Goal: Task Accomplishment & Management: Complete application form

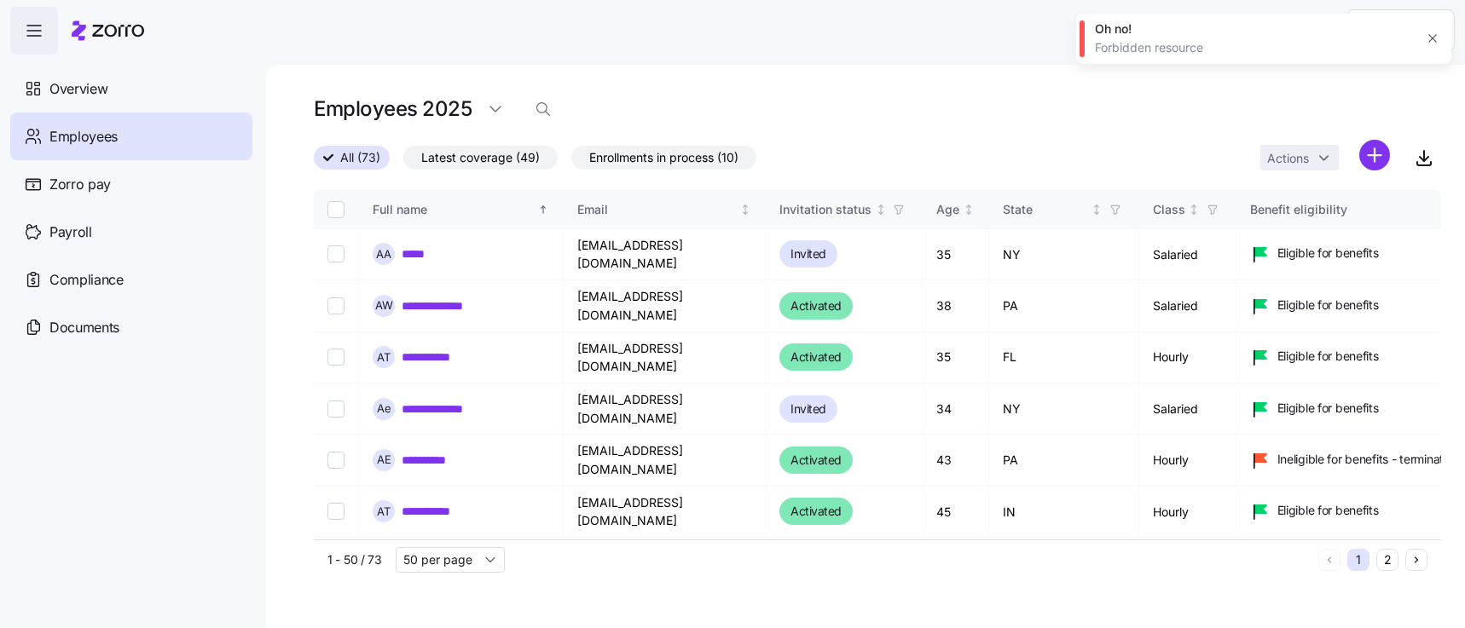
click at [1431, 35] on icon "button" at bounding box center [1433, 39] width 14 height 14
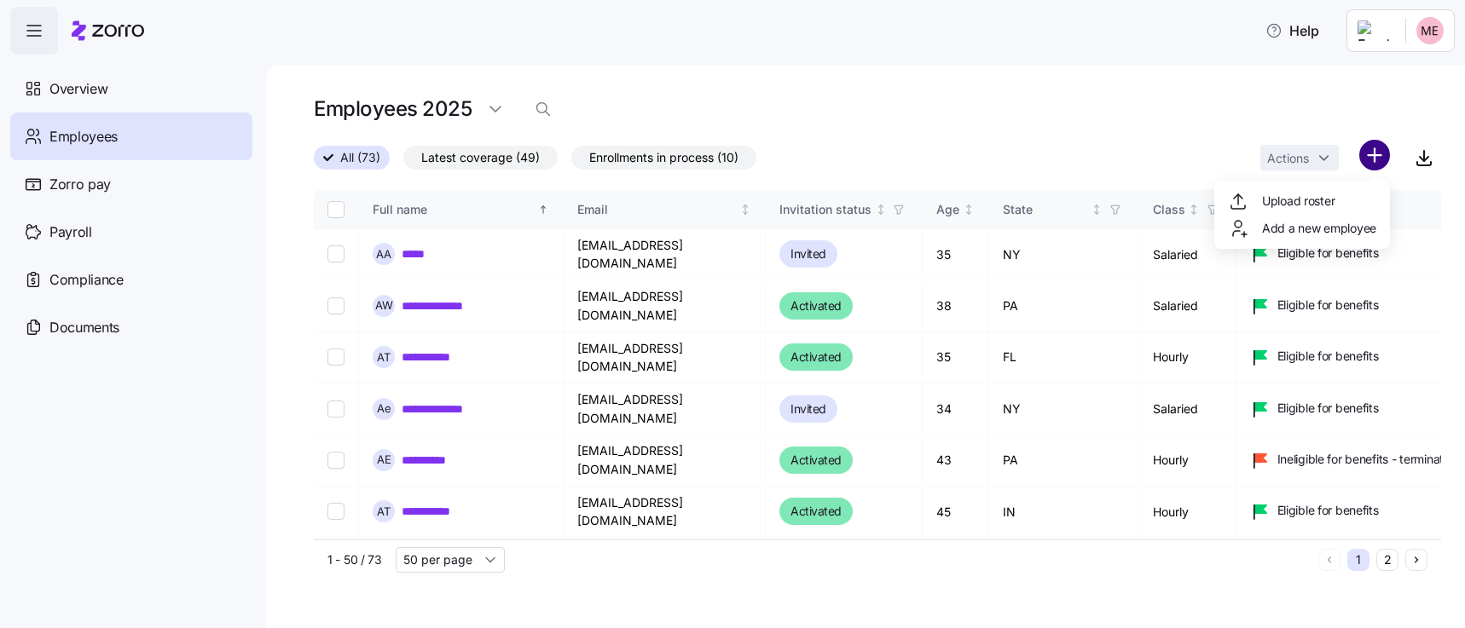
click at [1376, 153] on html "**********" at bounding box center [732, 309] width 1465 height 618
click at [1318, 225] on span "Add a new employee" at bounding box center [1319, 228] width 114 height 17
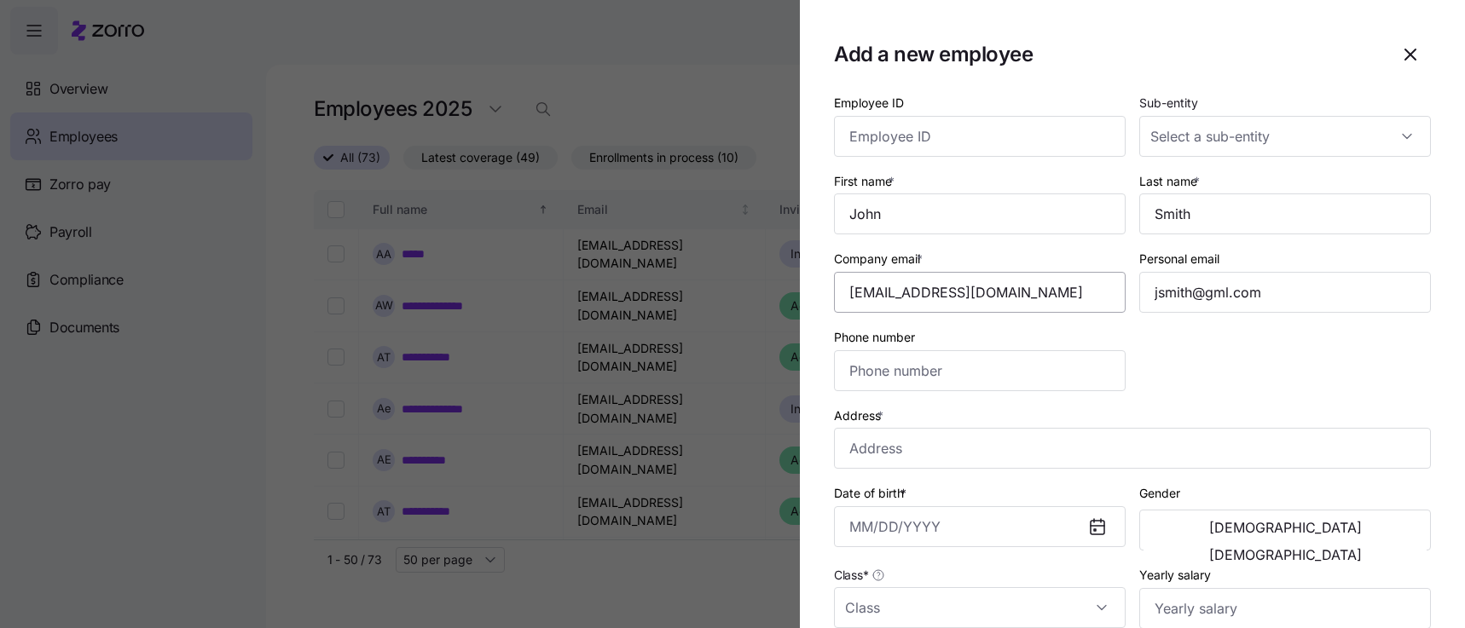
type input "[PHONE_NUMBER]"
type input "$656,665"
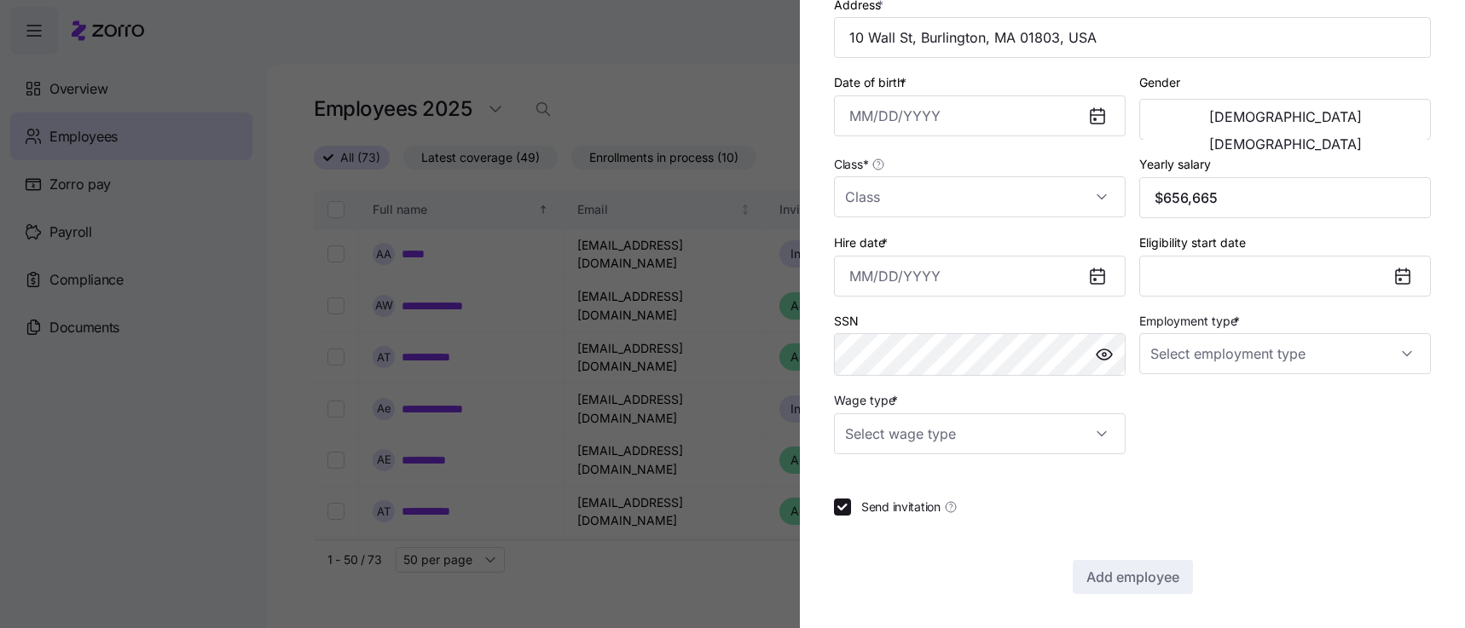
type input "Full Time"
type input "Salary"
checkbox input "false"
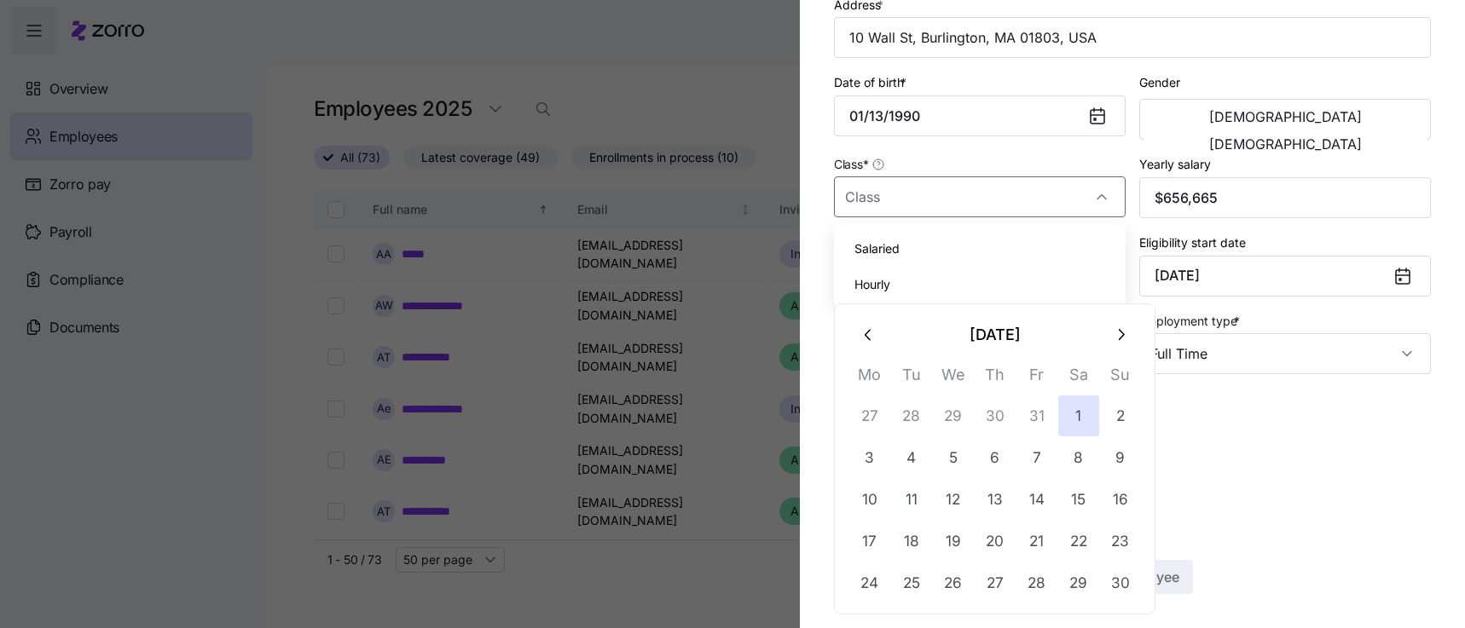
click at [811, 262] on section "Add a new employee Employee ID Sub-entity First name * Last name * Company emai…" at bounding box center [1132, 314] width 665 height 628
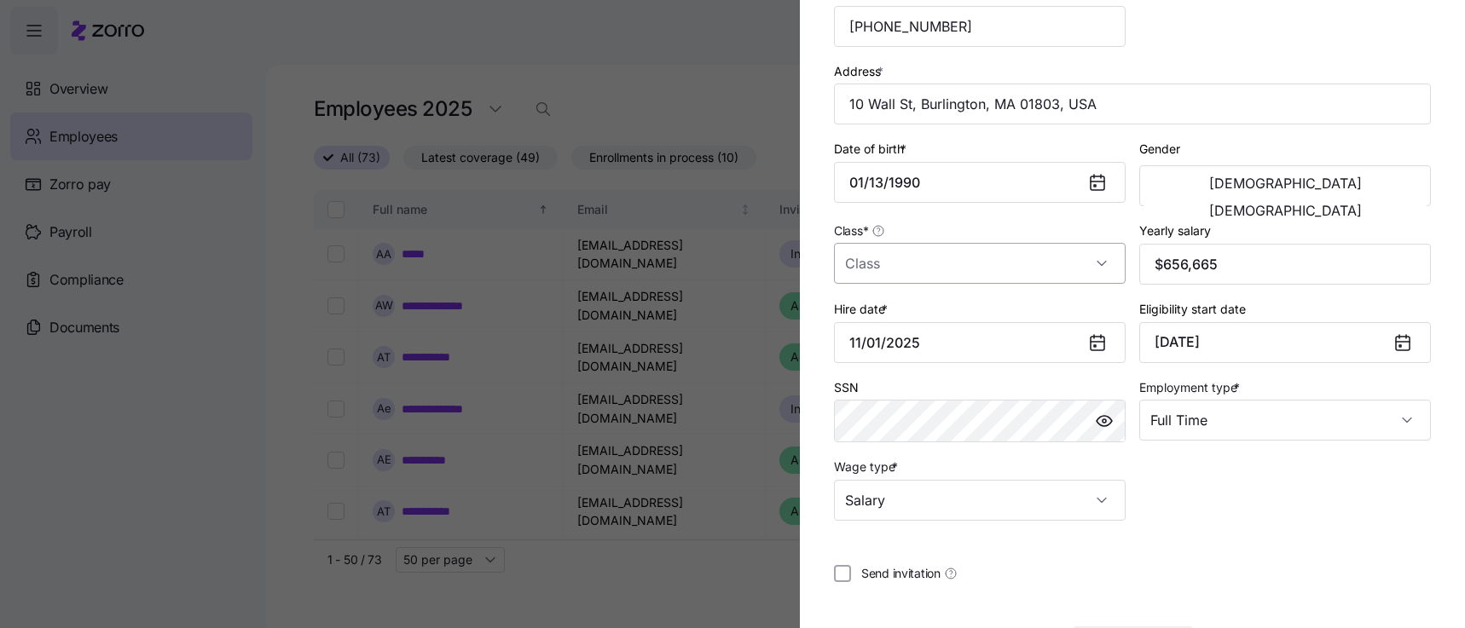
scroll to position [329, 0]
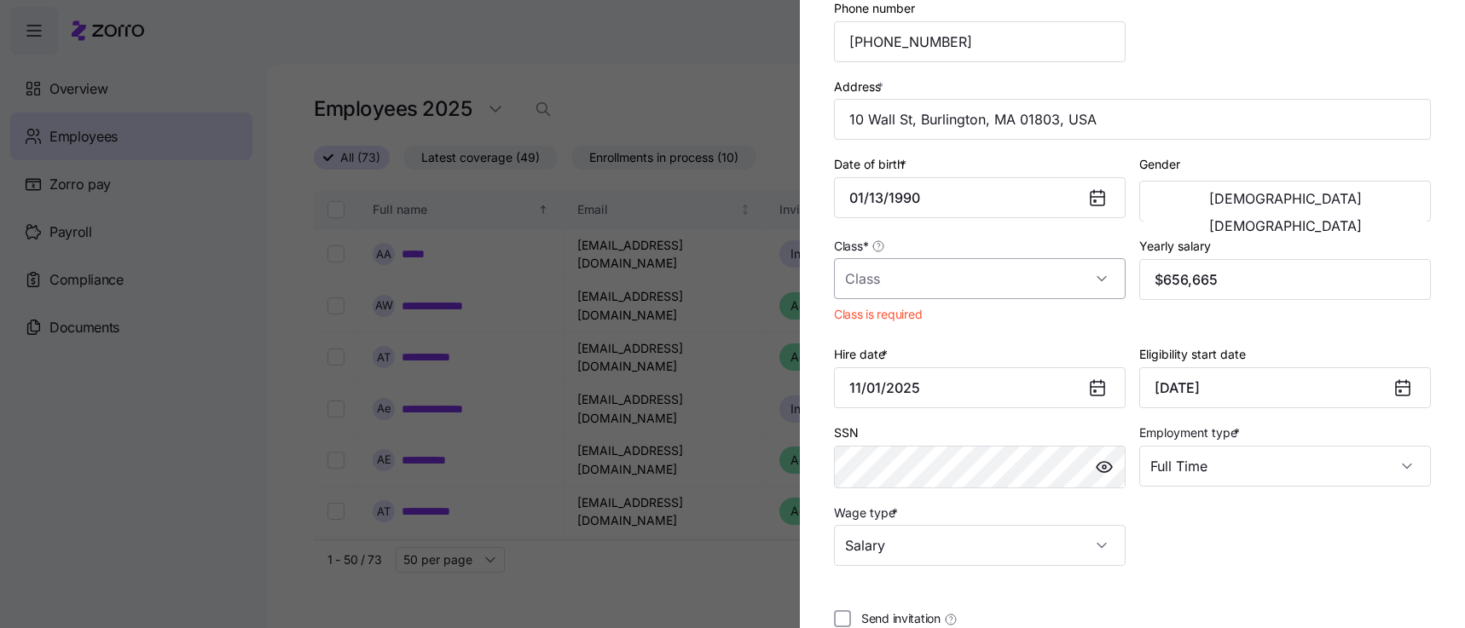
click at [888, 287] on input "Class *" at bounding box center [980, 278] width 292 height 41
click at [887, 337] on span "Salaried" at bounding box center [876, 330] width 45 height 19
type input "Salaried"
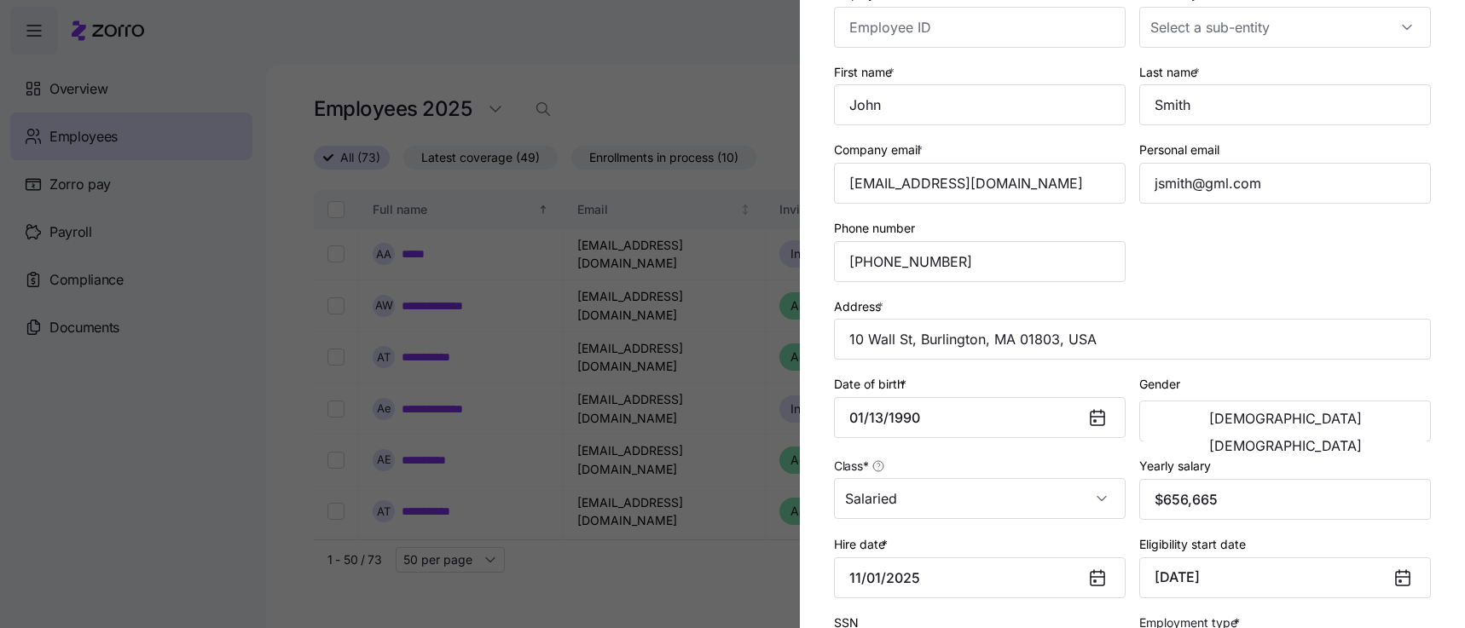
scroll to position [90, 0]
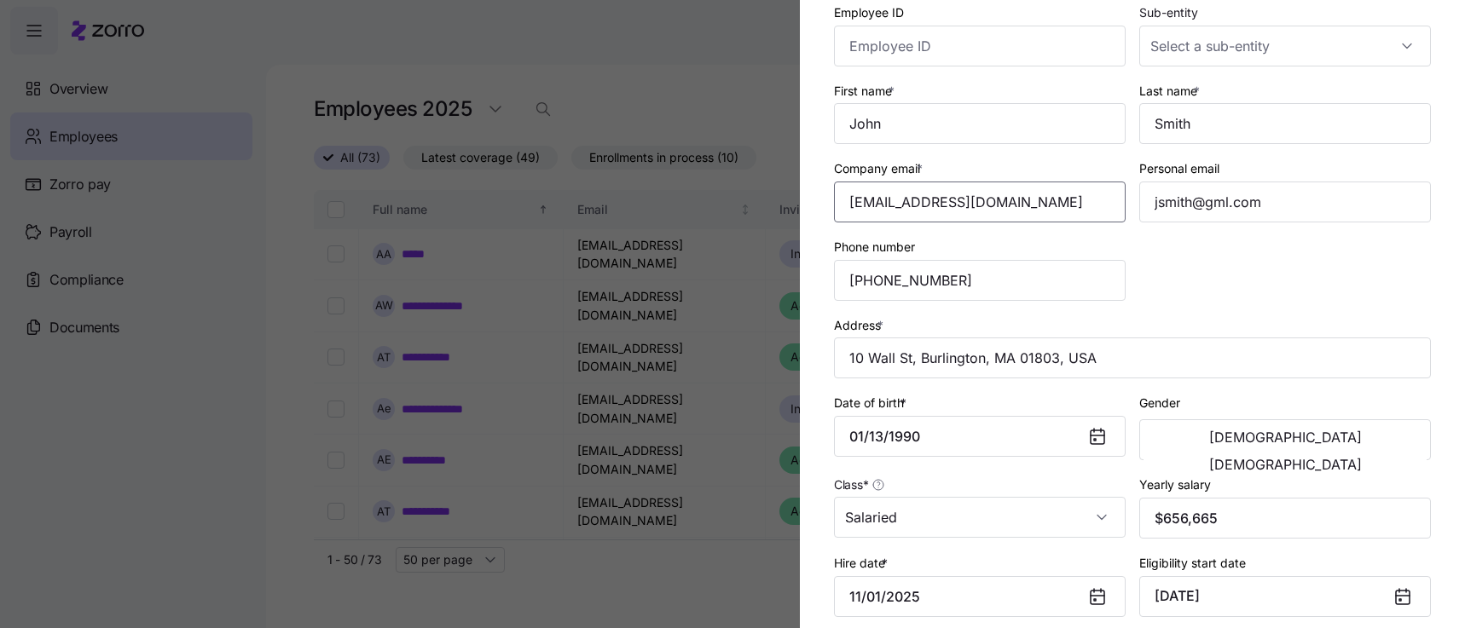
click at [888, 201] on input "Company email *" at bounding box center [980, 202] width 292 height 41
type input "[EMAIL_ADDRESS][DOMAIN_NAME]"
click at [1248, 306] on div "Employee ID Sub-entity First name * Last name * Company email * [EMAIL_ADDRESS]…" at bounding box center [1132, 388] width 610 height 787
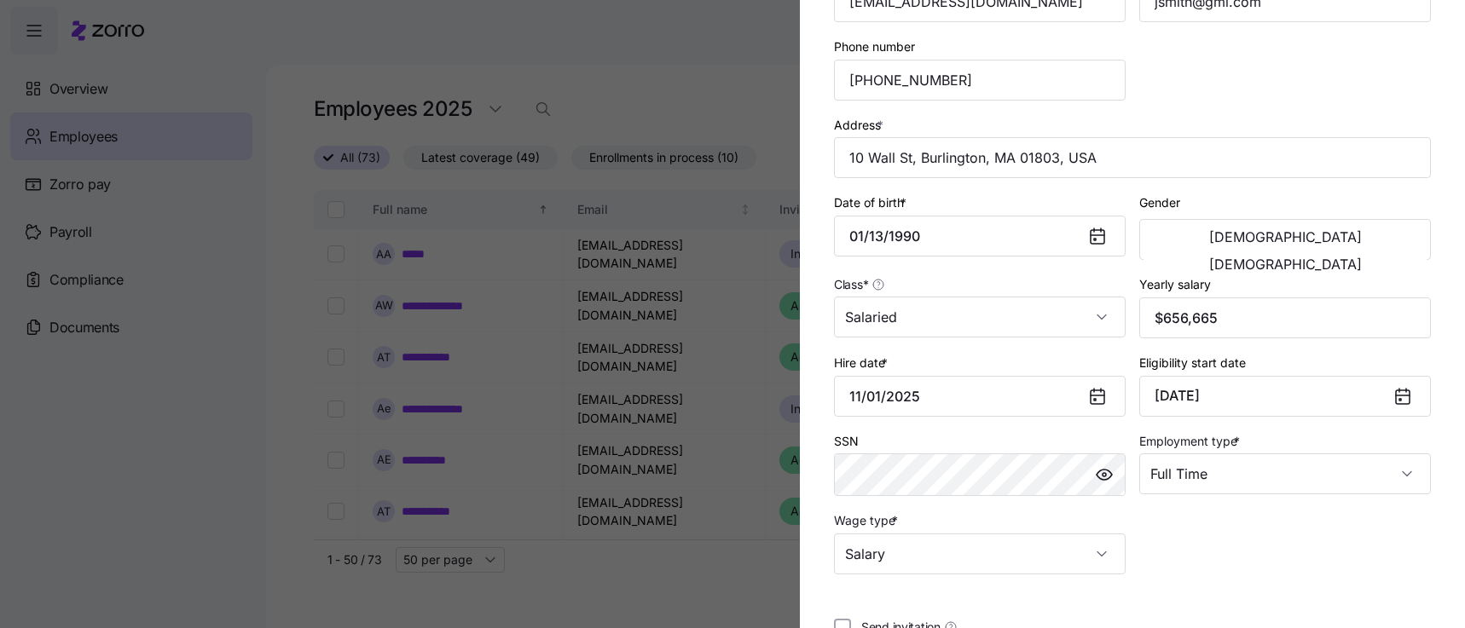
scroll to position [411, 0]
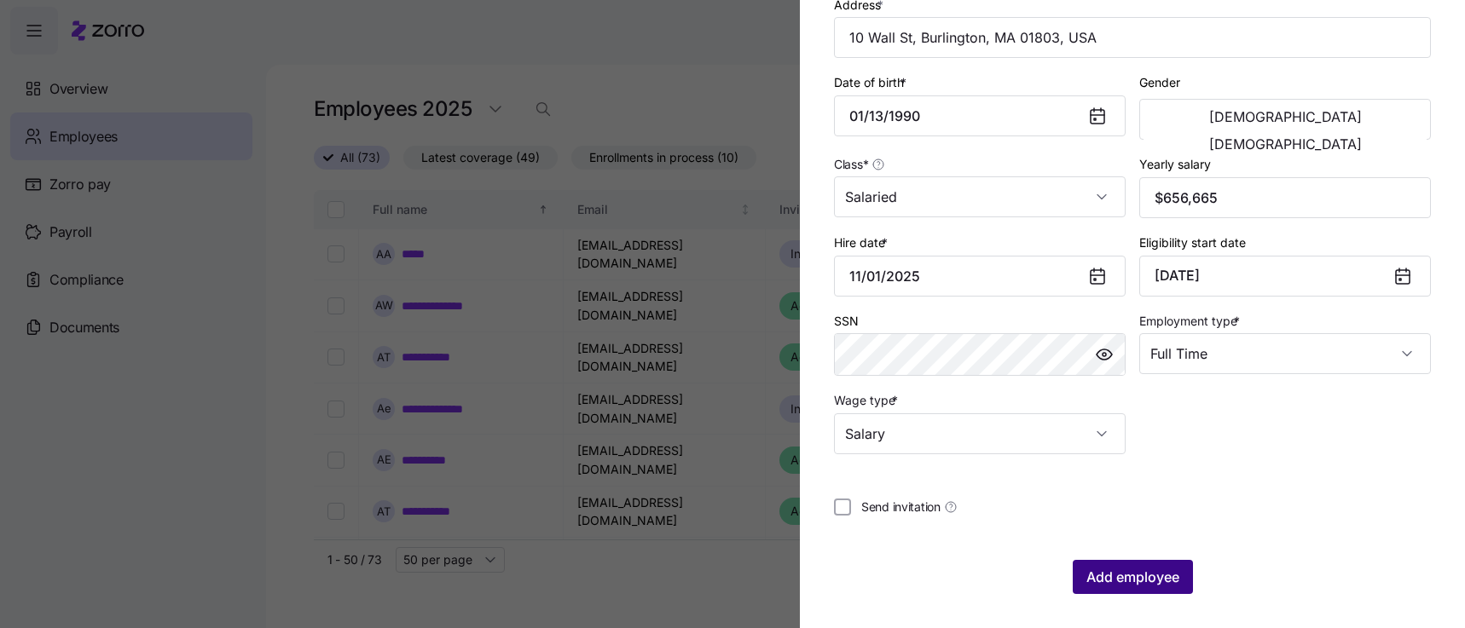
click at [1145, 576] on span "Add employee" at bounding box center [1132, 577] width 93 height 20
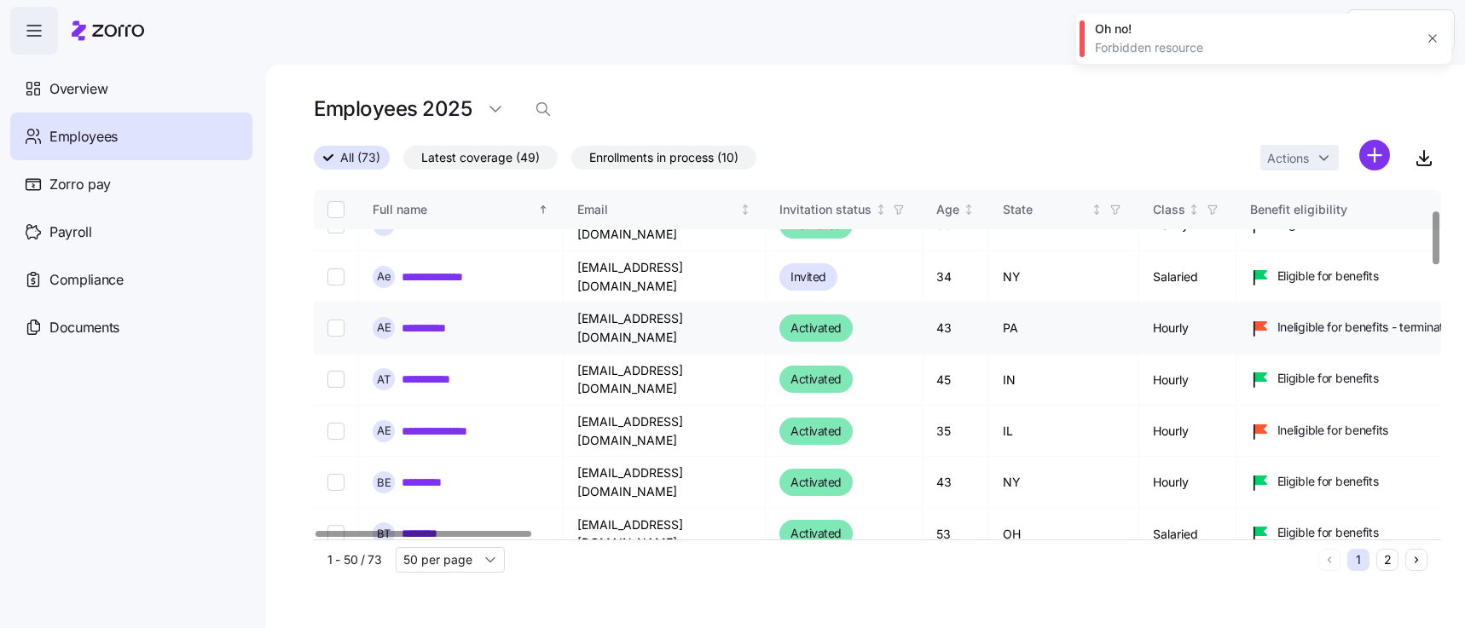
scroll to position [0, 0]
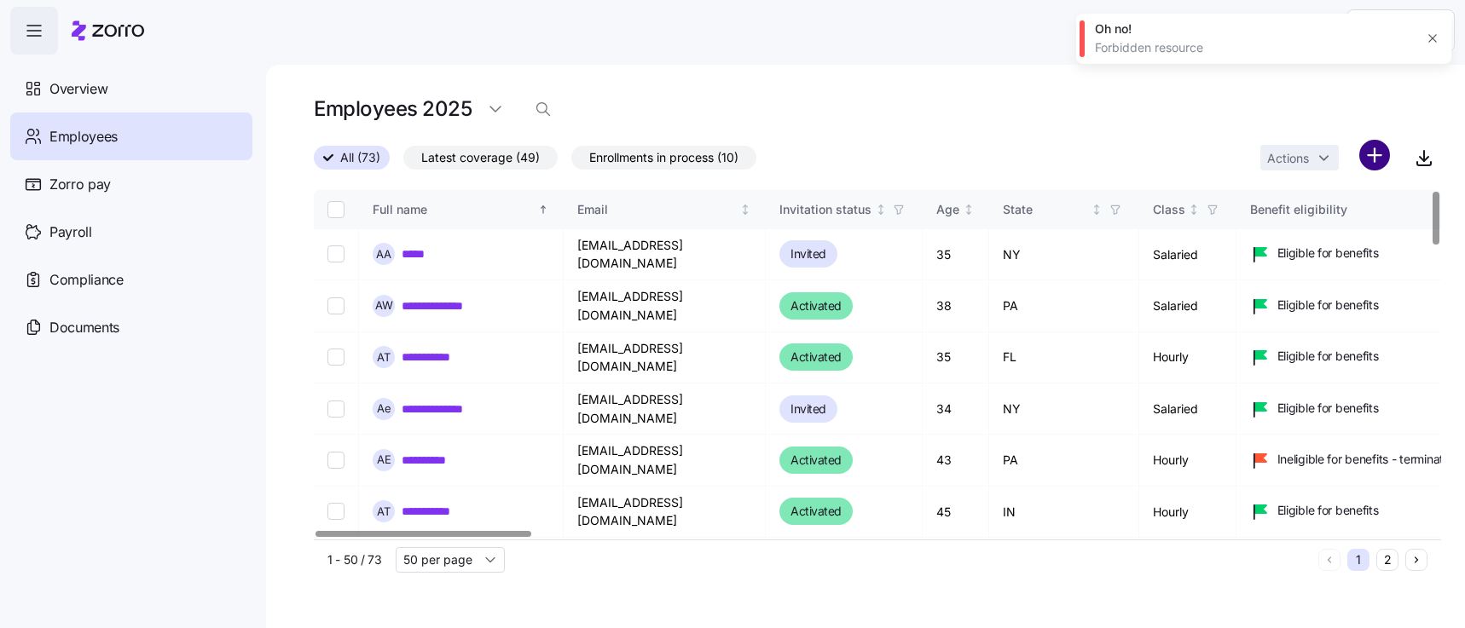
click at [1372, 161] on html "**********" at bounding box center [732, 309] width 1465 height 618
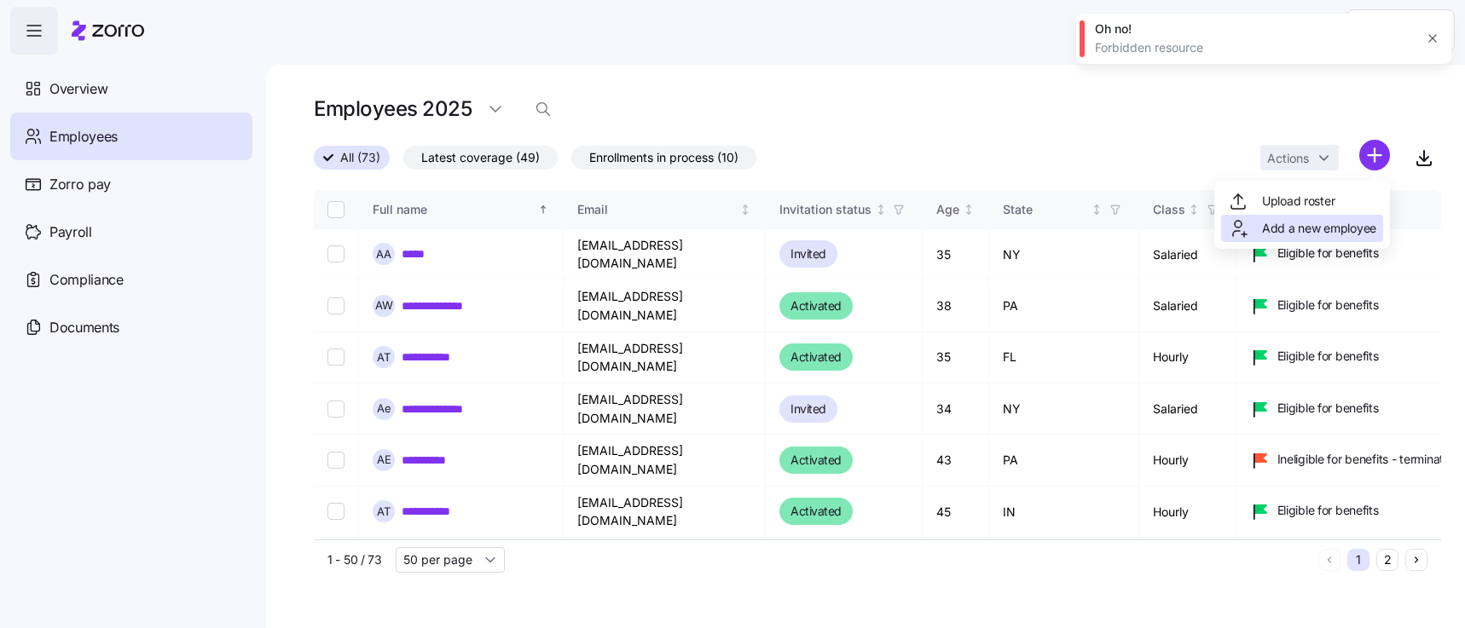
click at [1323, 230] on span "Add a new employee" at bounding box center [1319, 228] width 114 height 17
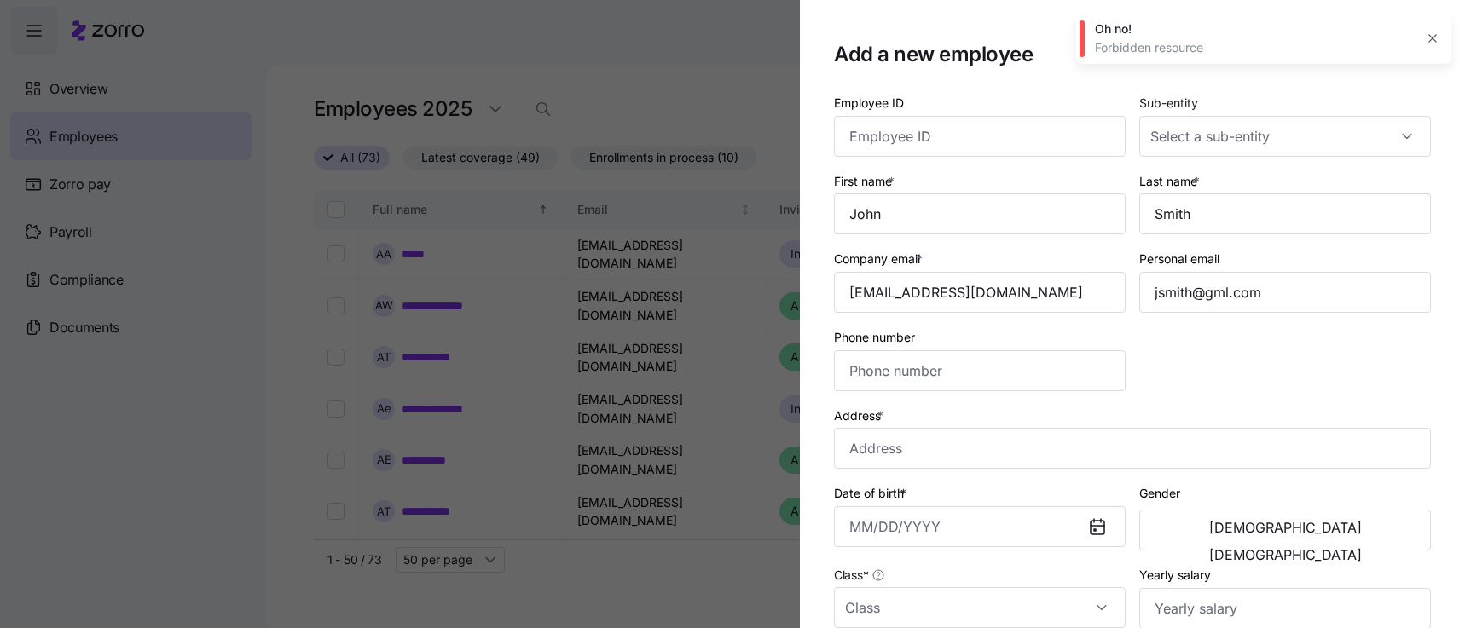
type input "[PHONE_NUMBER]"
type input "$656,665"
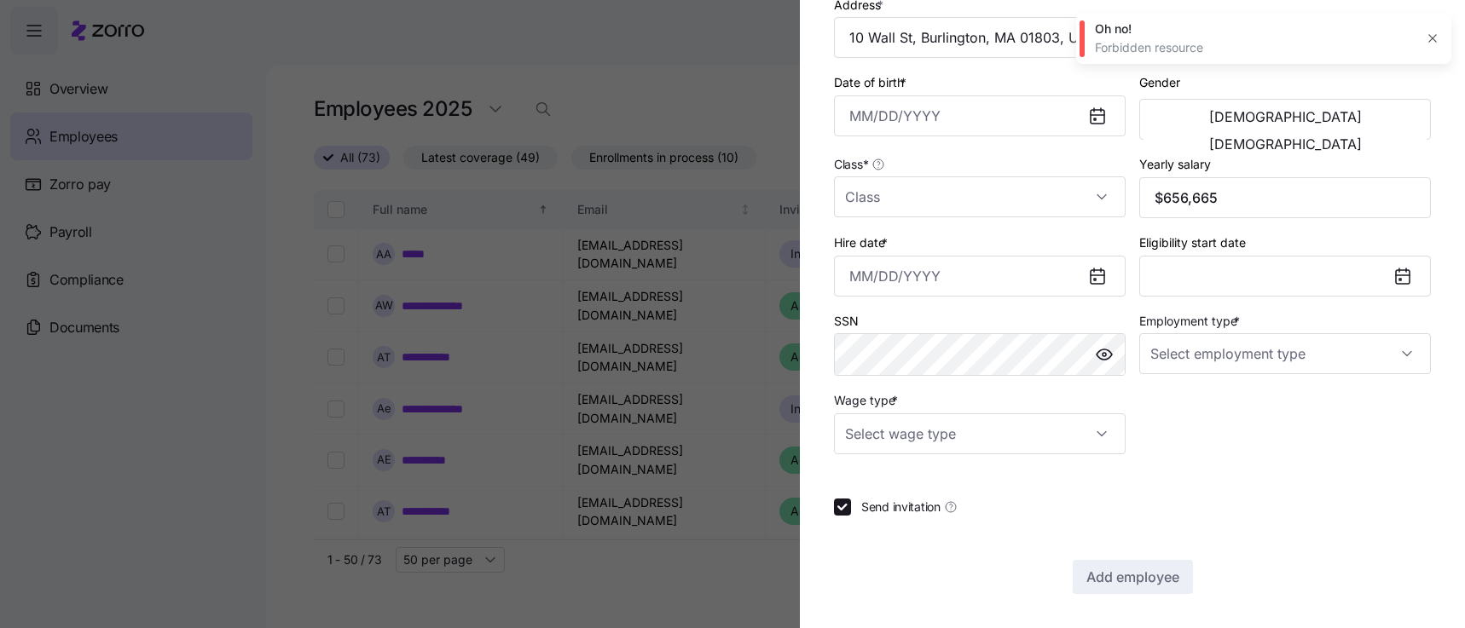
type input "Full Time"
type input "Salary"
checkbox input "false"
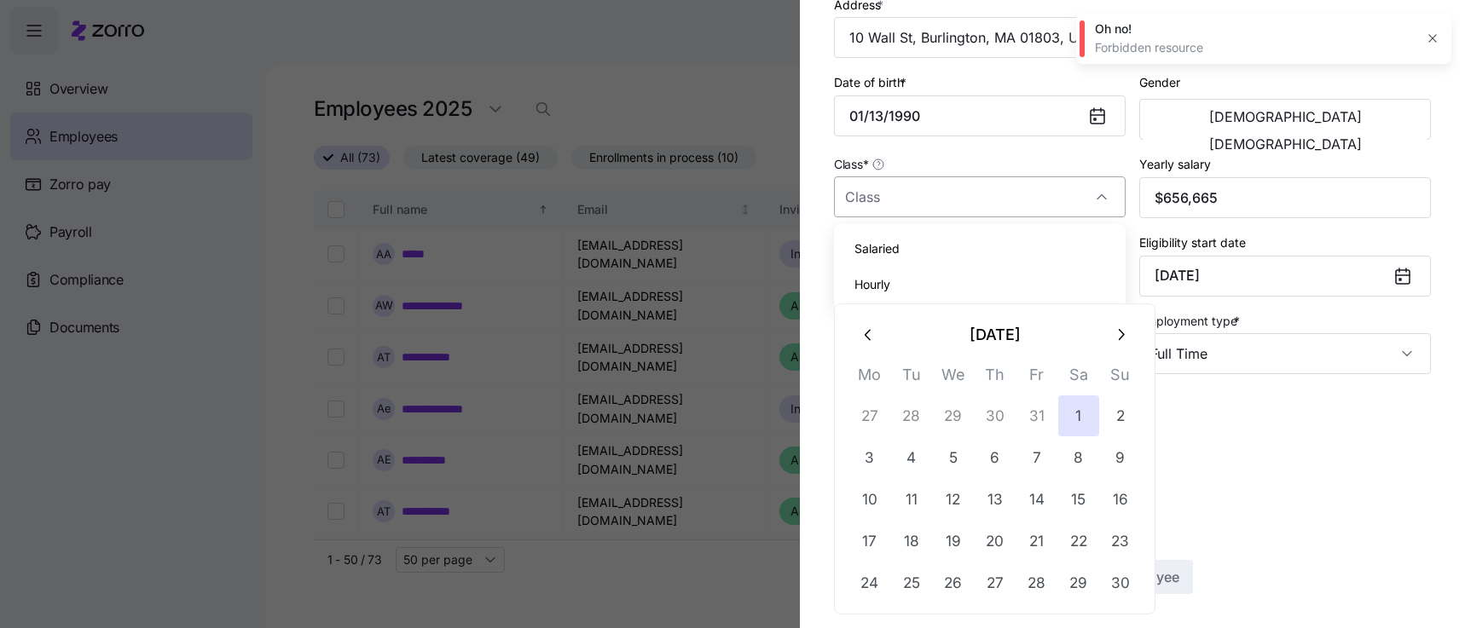
click at [887, 199] on input "Class *" at bounding box center [980, 196] width 292 height 41
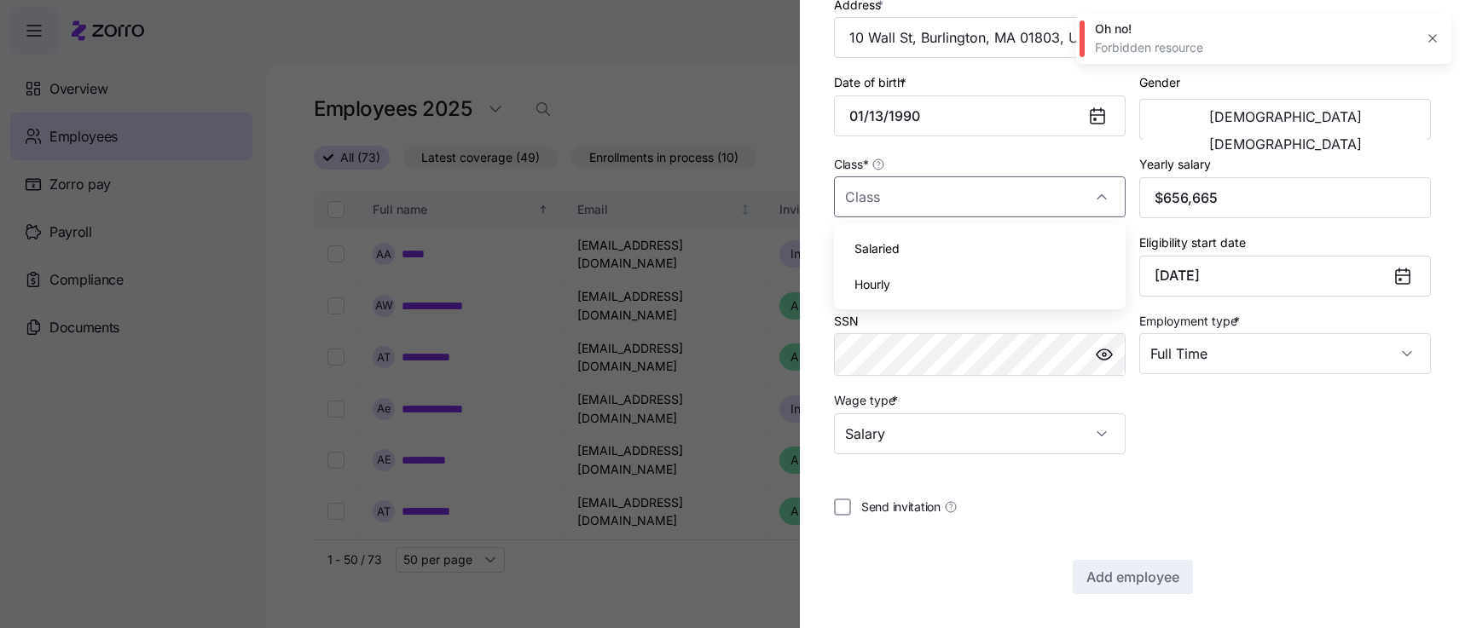
click at [902, 281] on div "Hourly" at bounding box center [980, 285] width 278 height 36
type input "Hourly"
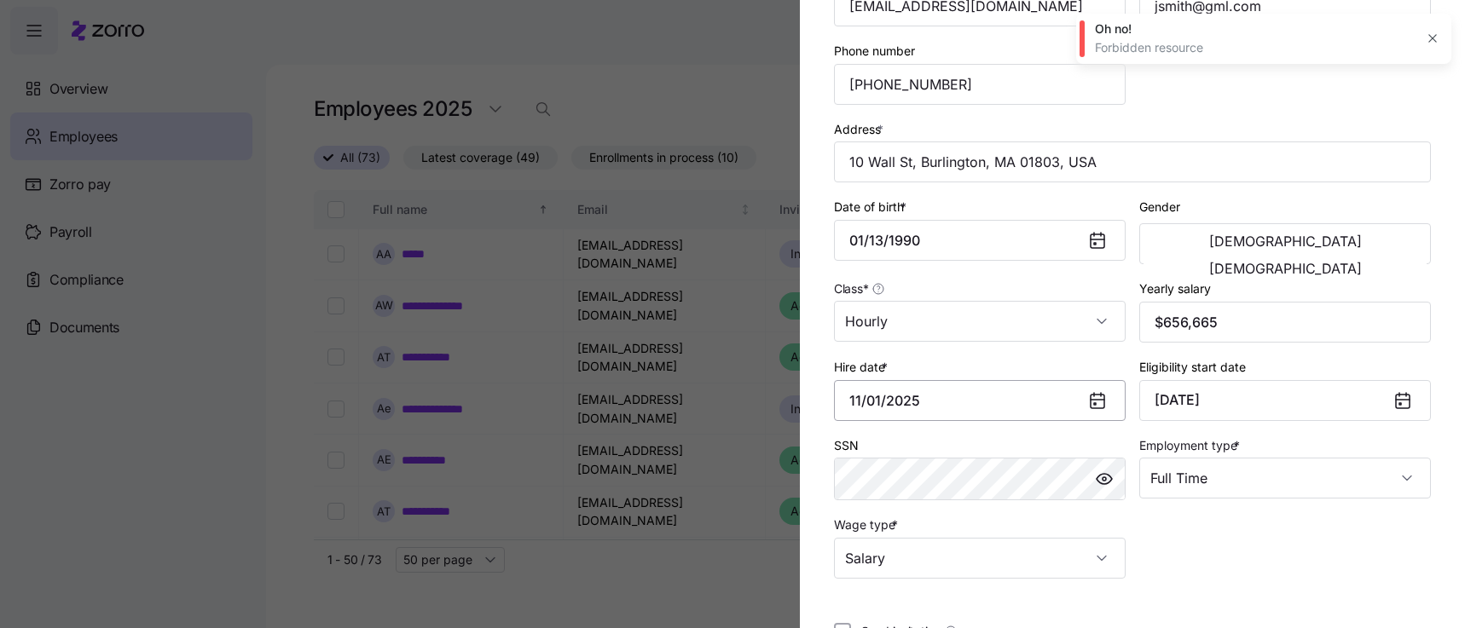
scroll to position [158, 0]
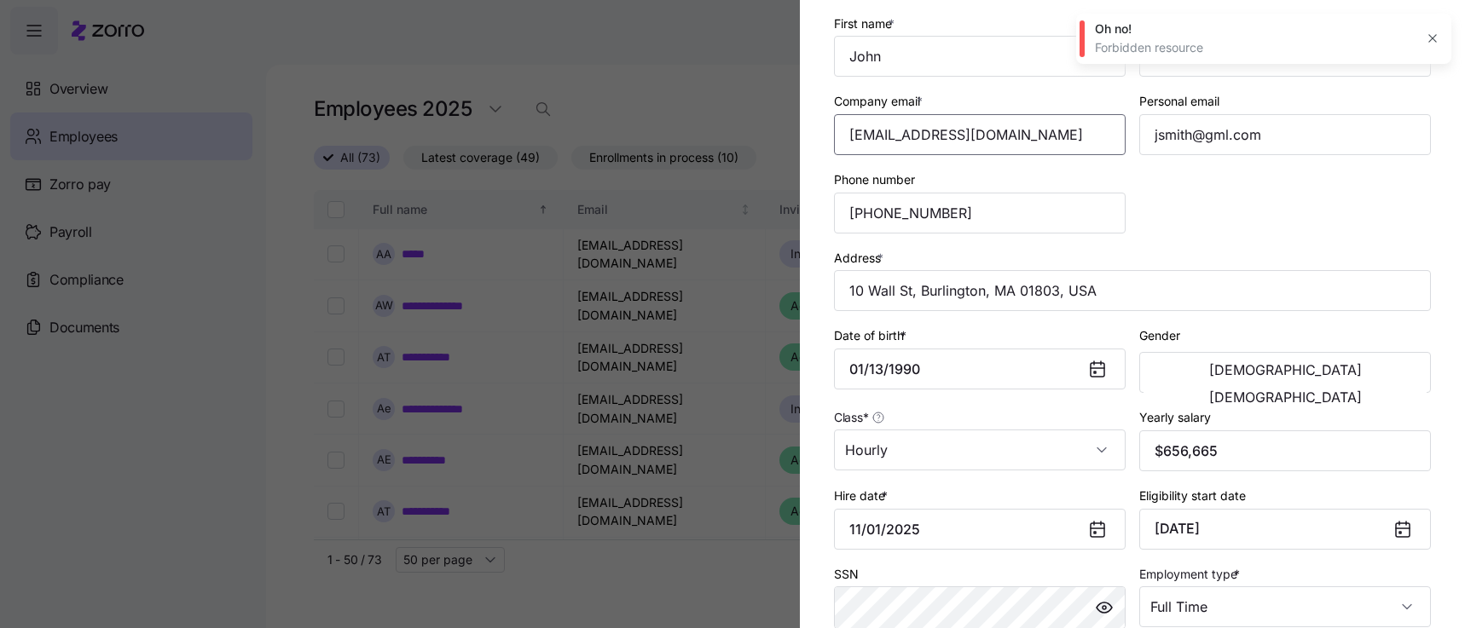
click at [888, 131] on input "Company email *" at bounding box center [980, 134] width 292 height 41
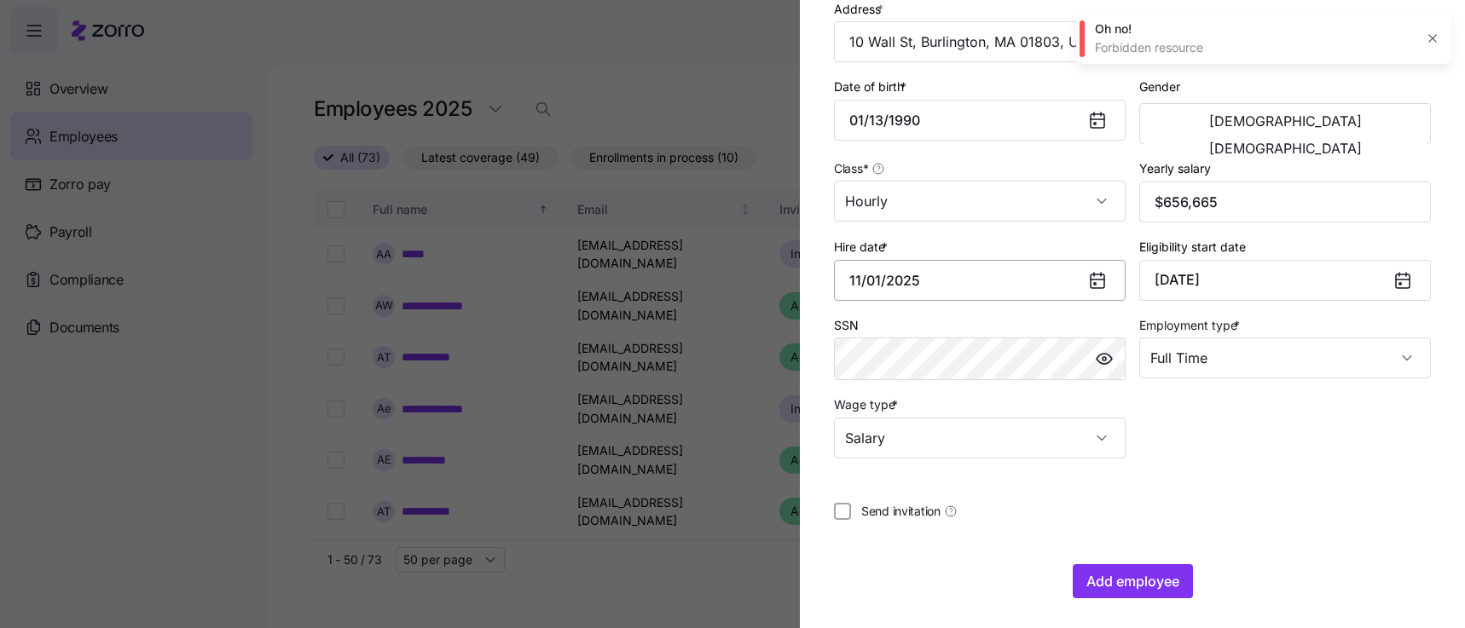
scroll to position [411, 0]
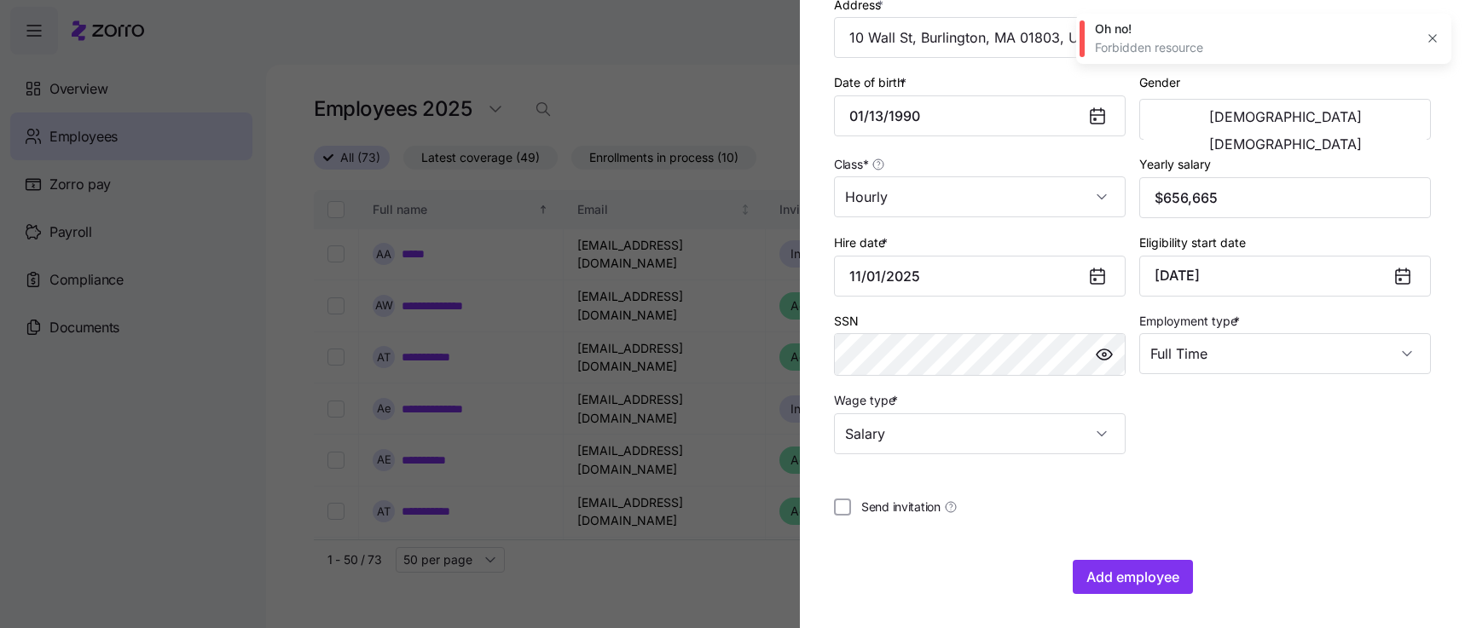
type input "[EMAIL_ADDRESS][DOMAIN_NAME]"
click at [1145, 579] on span "Add employee" at bounding box center [1132, 577] width 93 height 20
